Goal: Information Seeking & Learning: Learn about a topic

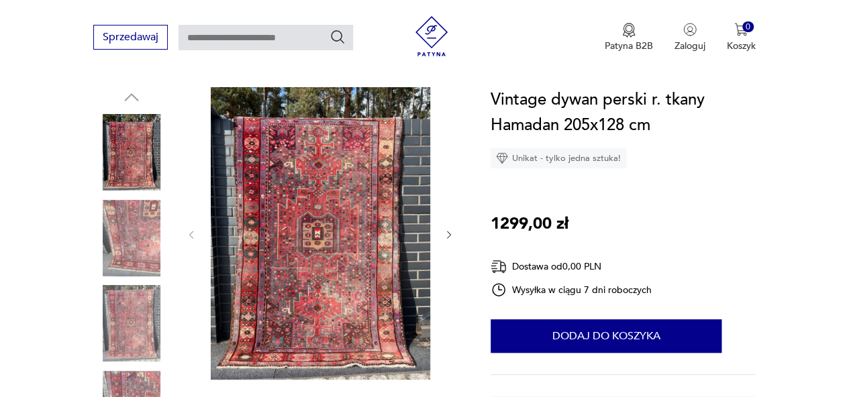
click at [136, 327] on img at bounding box center [131, 323] width 77 height 77
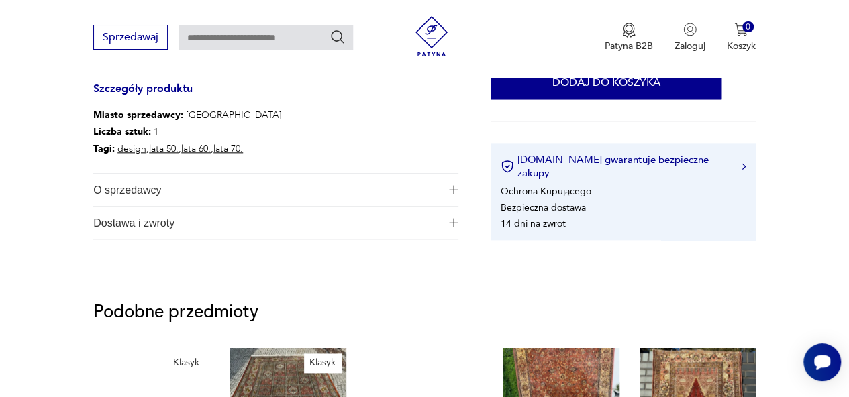
scroll to position [738, 0]
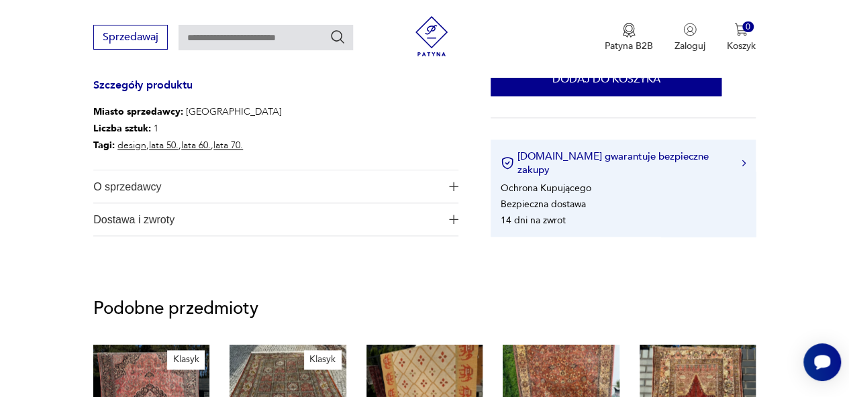
click at [458, 187] on img "button" at bounding box center [453, 186] width 9 height 9
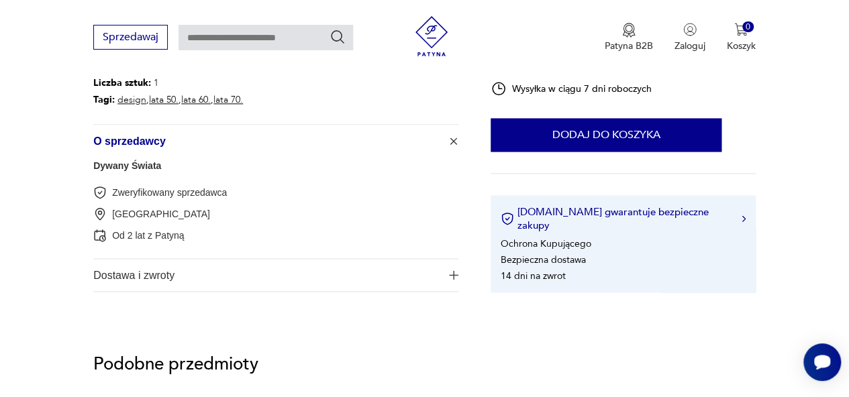
scroll to position [805, 0]
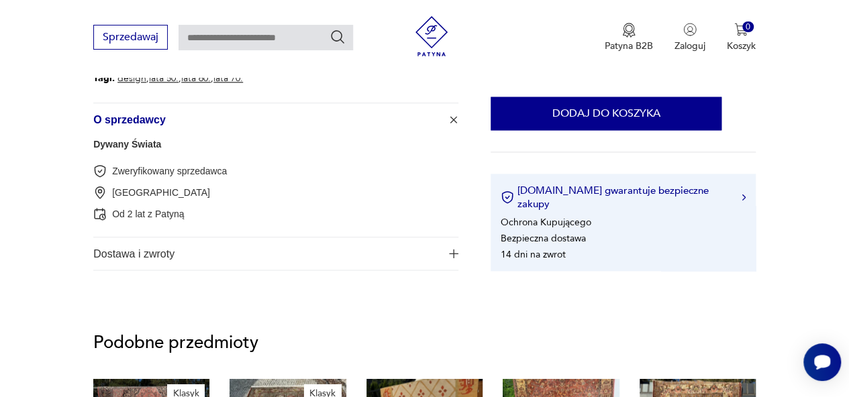
click at [453, 252] on img "button" at bounding box center [453, 253] width 9 height 9
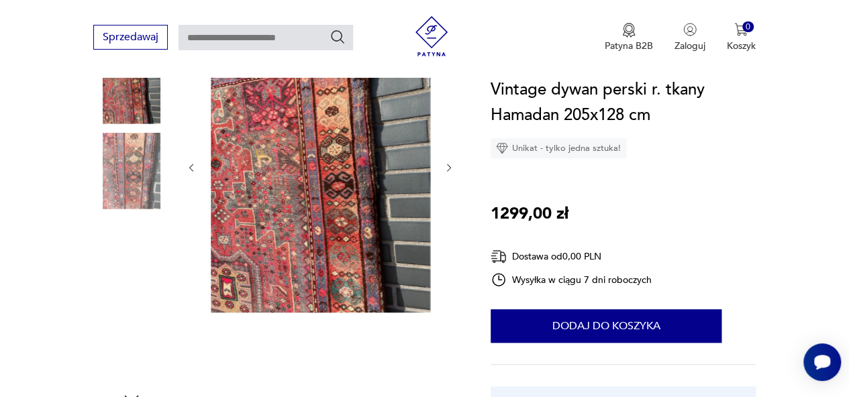
scroll to position [0, 0]
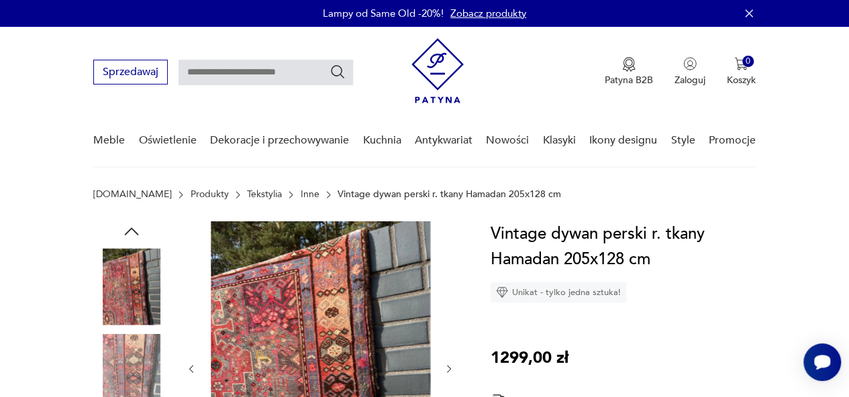
click at [301, 195] on link "Inne" at bounding box center [310, 194] width 19 height 11
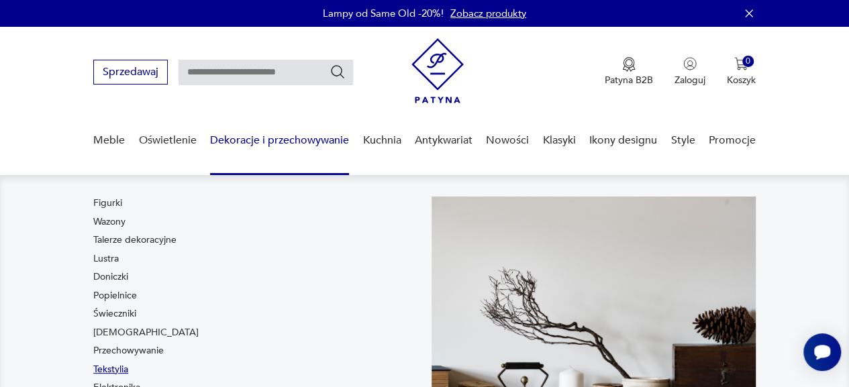
click at [123, 370] on link "Tekstylia" at bounding box center [110, 369] width 35 height 13
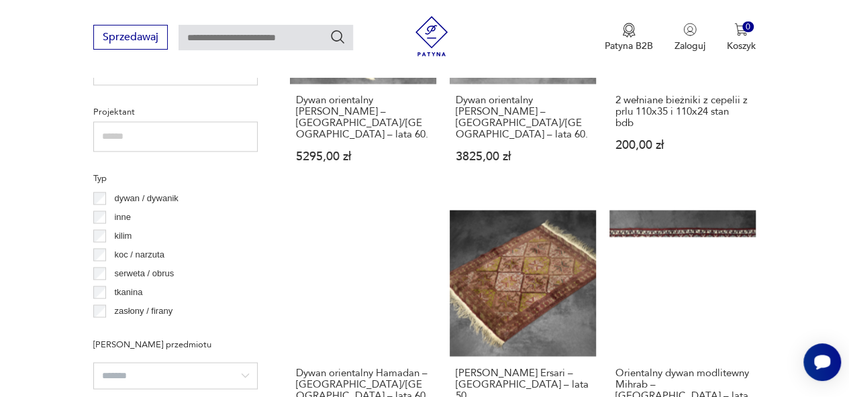
scroll to position [1023, 0]
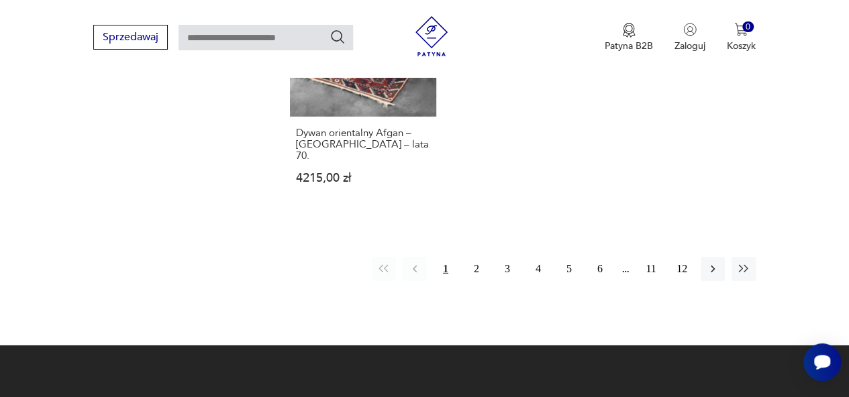
scroll to position [2033, 0]
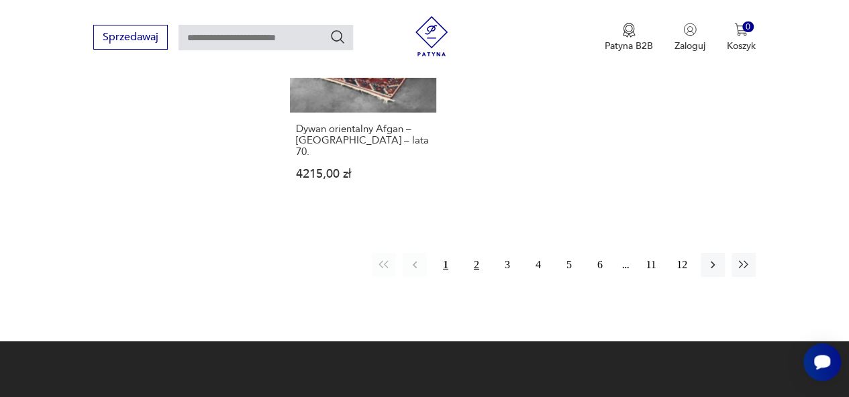
click at [479, 253] on button "2" at bounding box center [476, 265] width 24 height 24
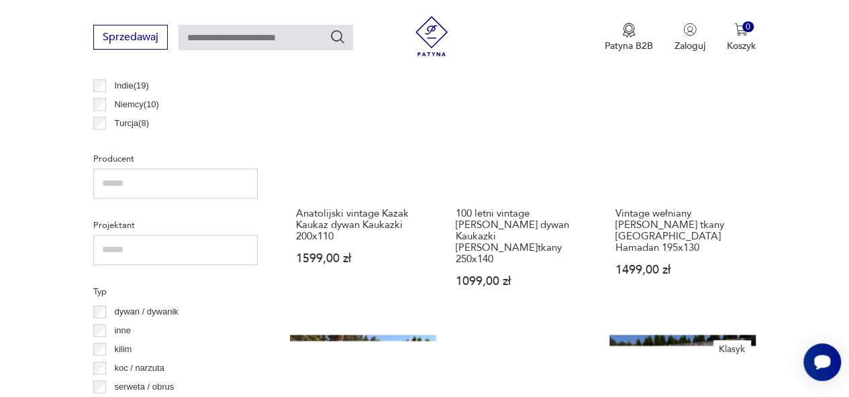
scroll to position [960, 0]
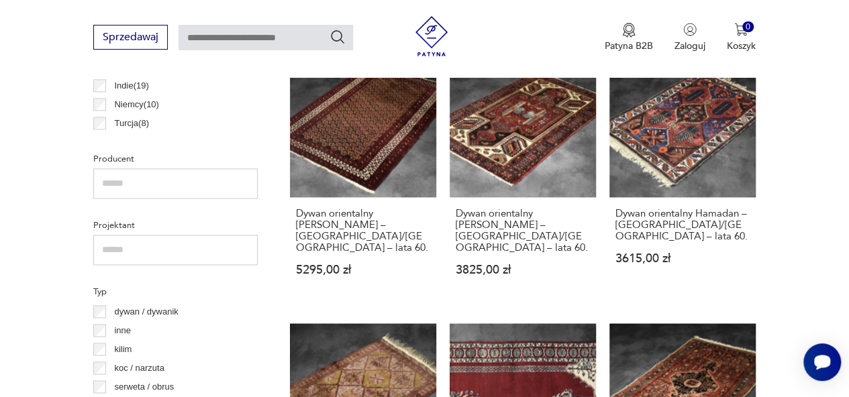
scroll to position [1027, 0]
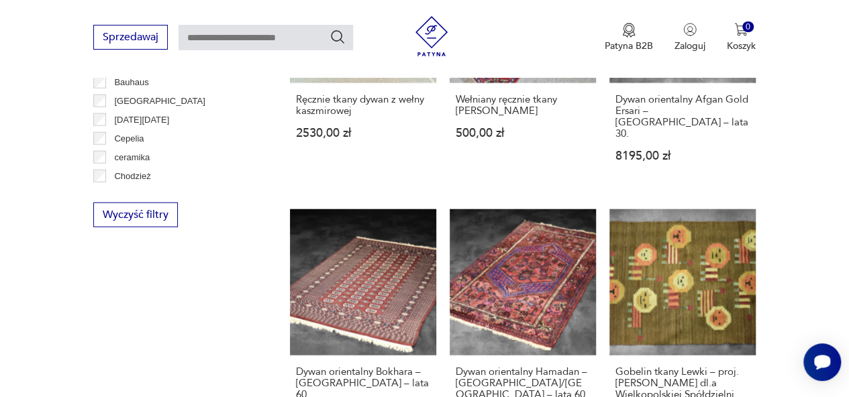
scroll to position [1564, 0]
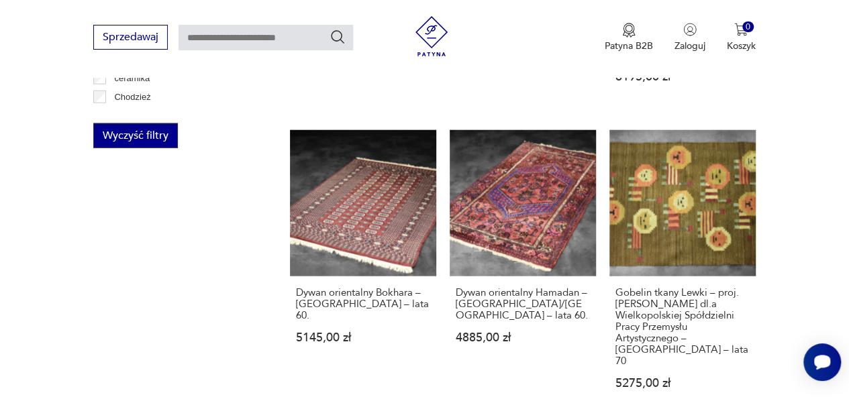
click at [140, 142] on button "Wyczyść filtry" at bounding box center [135, 135] width 85 height 25
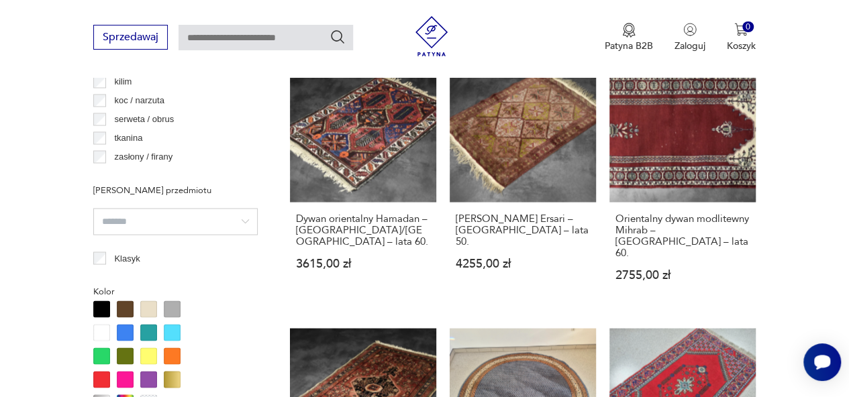
scroll to position [1027, 0]
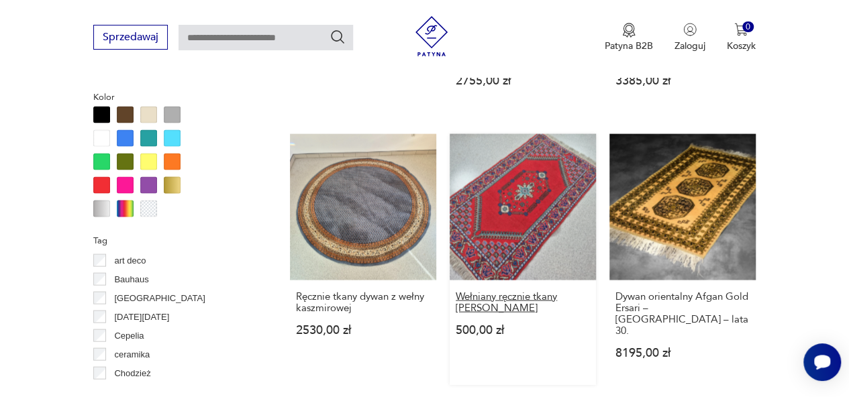
scroll to position [1362, 0]
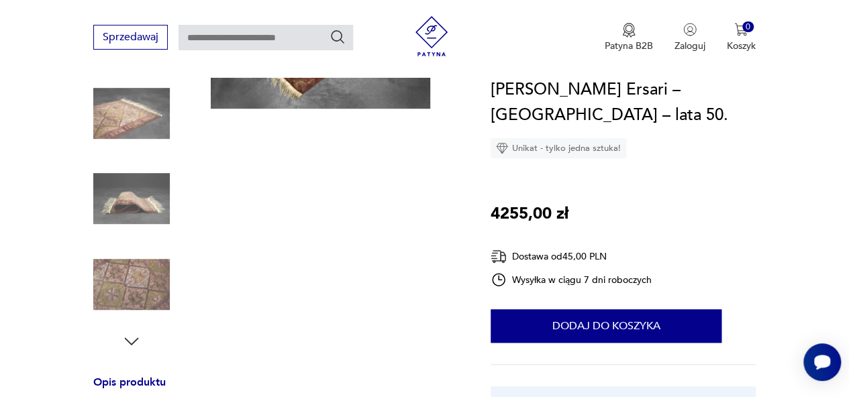
scroll to position [201, 0]
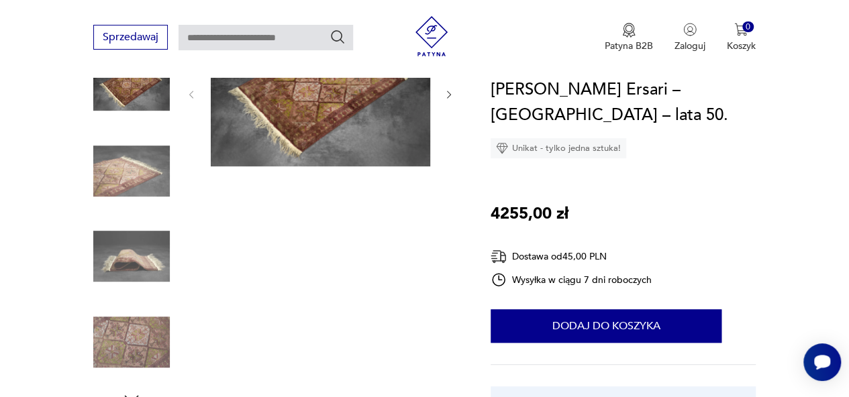
click at [132, 336] on img at bounding box center [131, 342] width 77 height 77
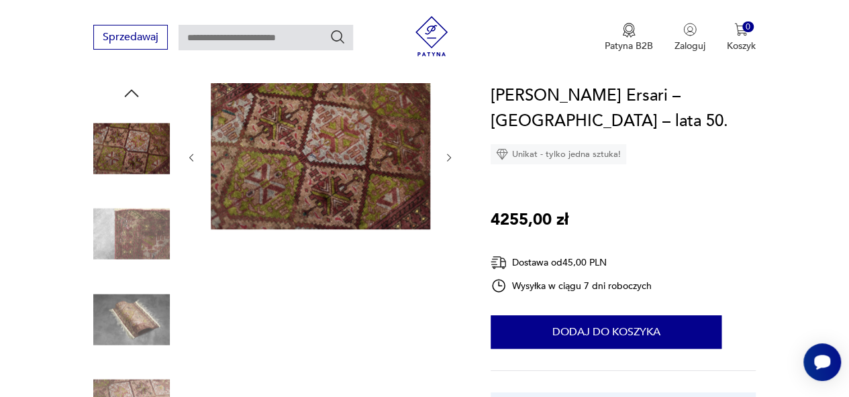
scroll to position [67, 0]
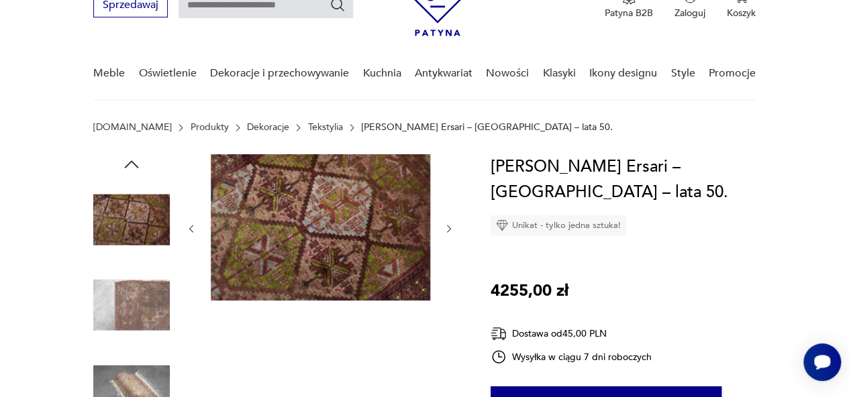
click at [125, 312] on img at bounding box center [131, 305] width 77 height 77
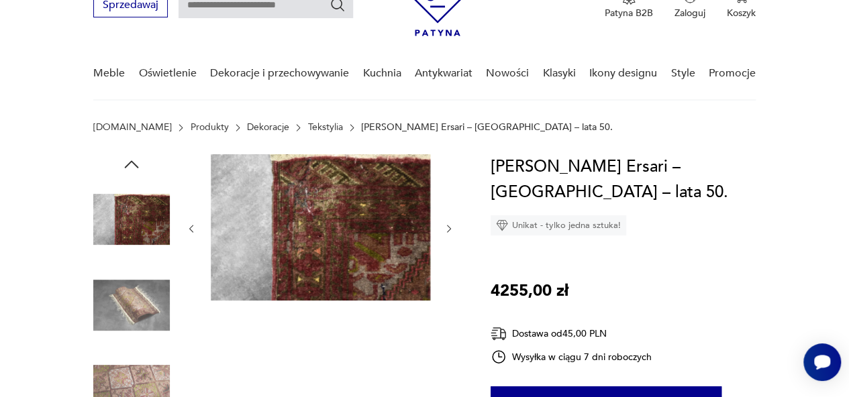
click at [118, 331] on img at bounding box center [131, 305] width 77 height 77
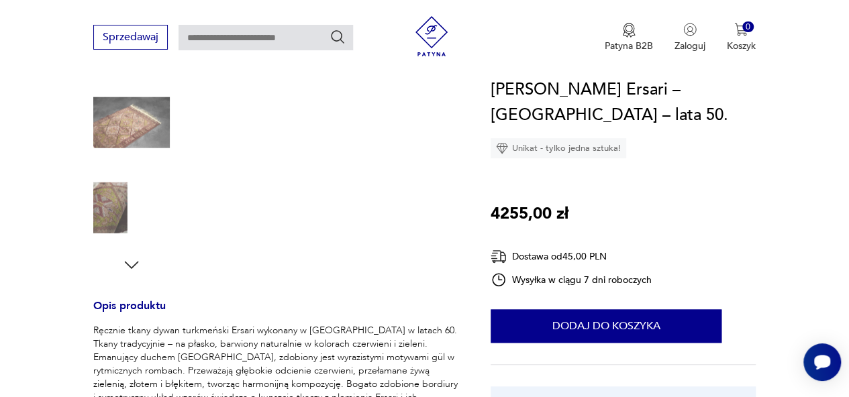
scroll to position [537, 0]
